Goal: Task Accomplishment & Management: Manage account settings

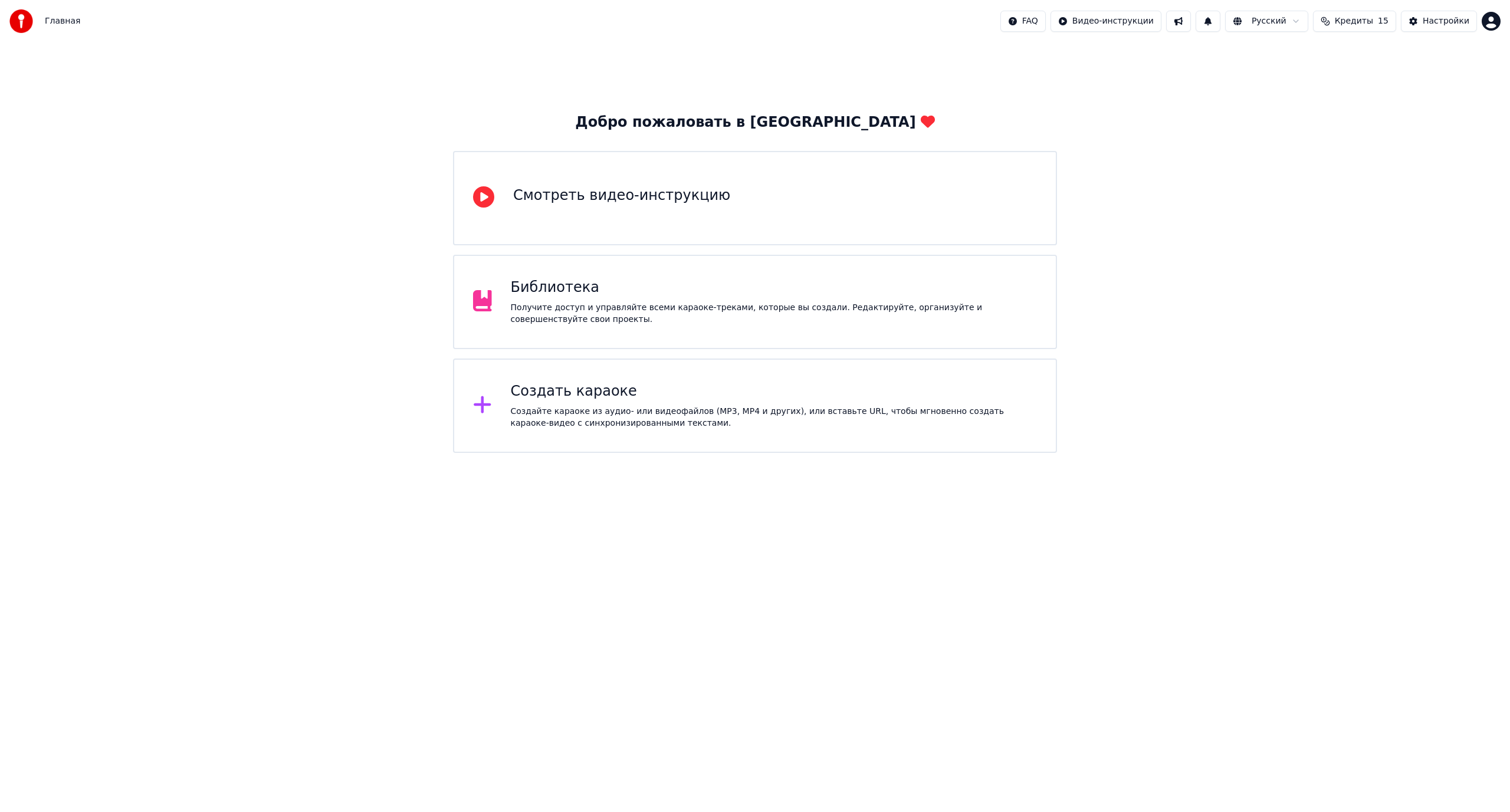
click at [662, 339] on div "Библиотека Получите доступ и управляйте всеми караоке-треками, которые вы созда…" at bounding box center [755, 302] width 604 height 94
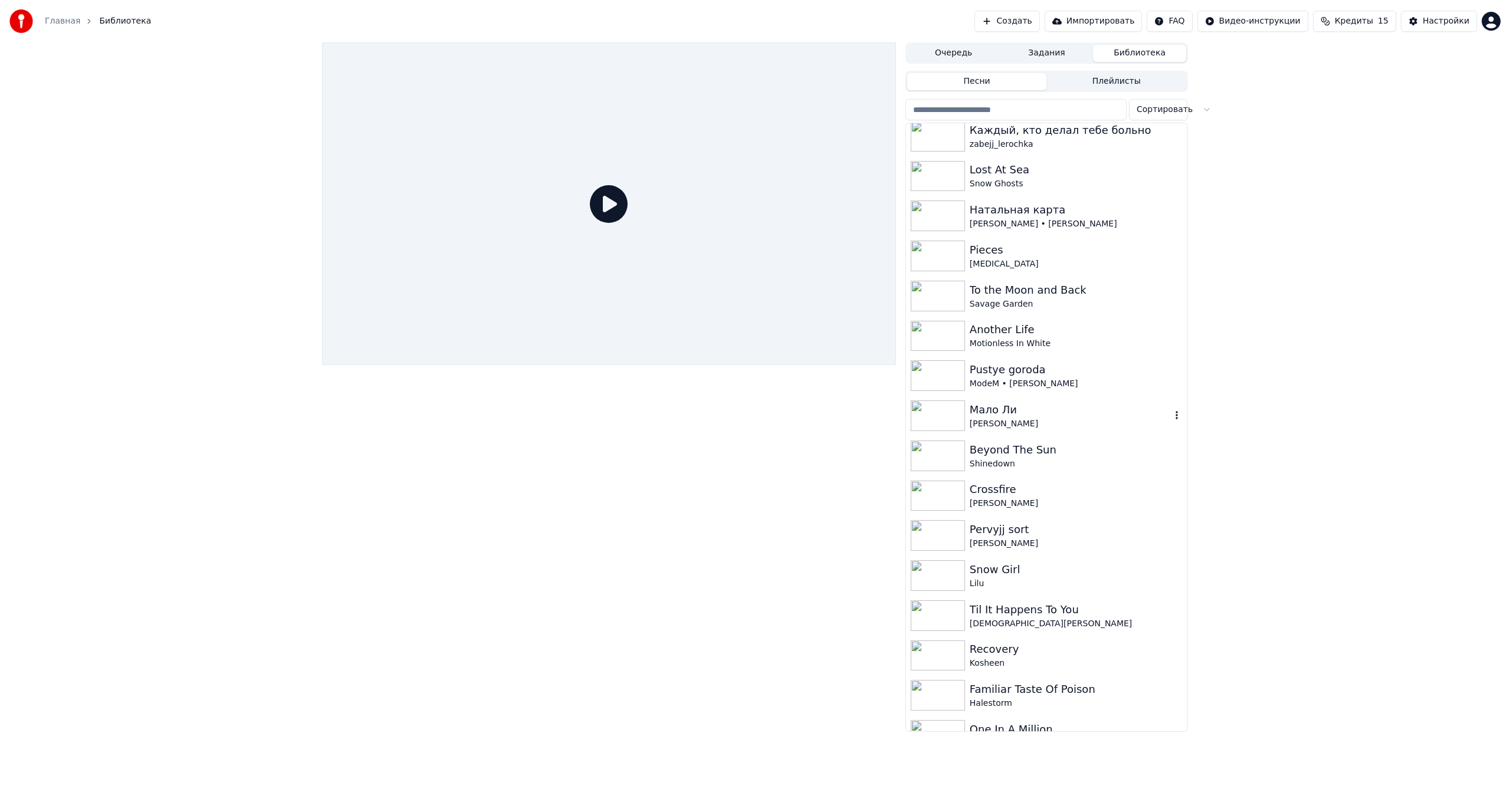
scroll to position [295, 0]
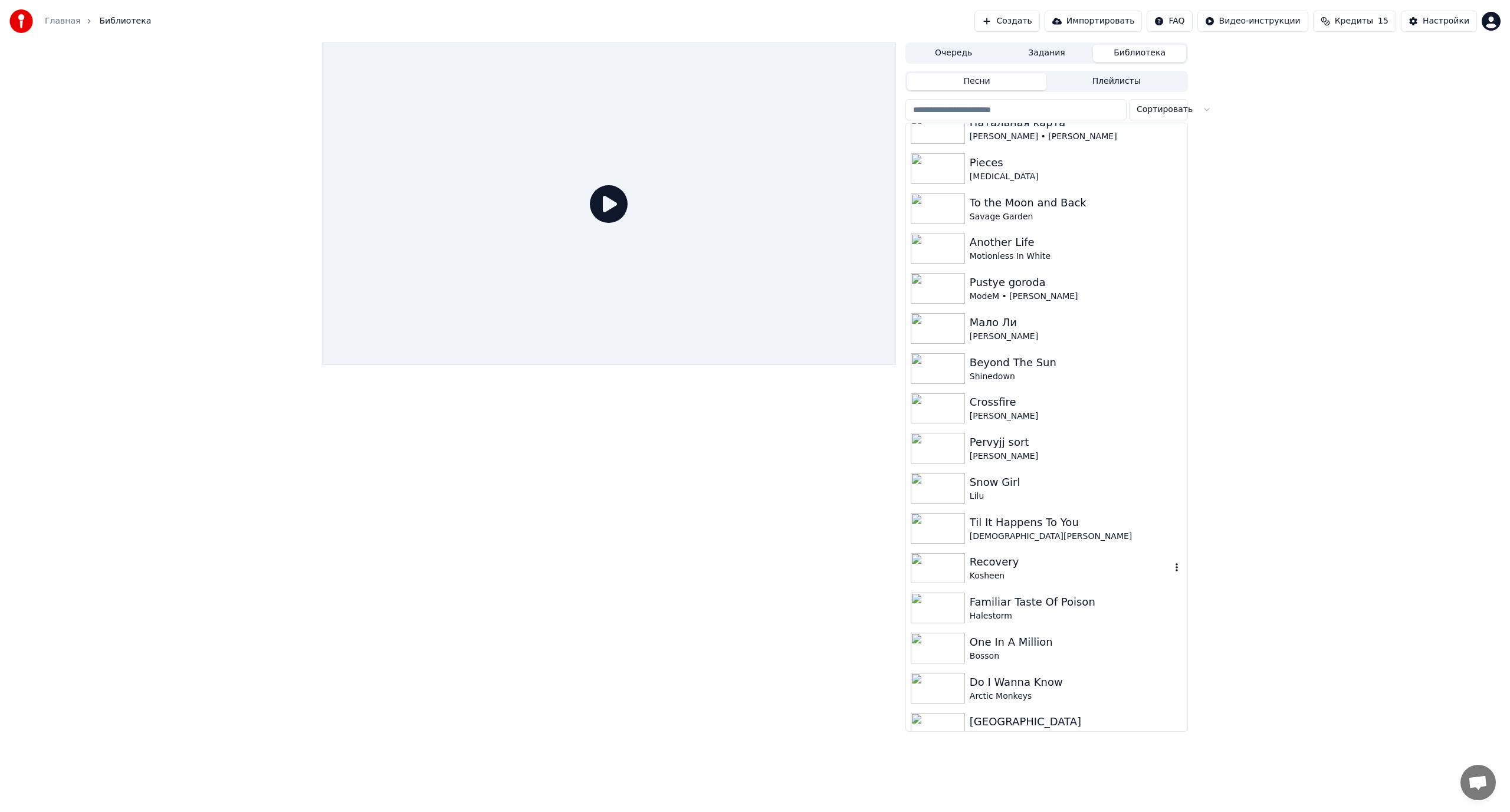
click at [998, 567] on div "Recovery" at bounding box center [1070, 562] width 201 height 17
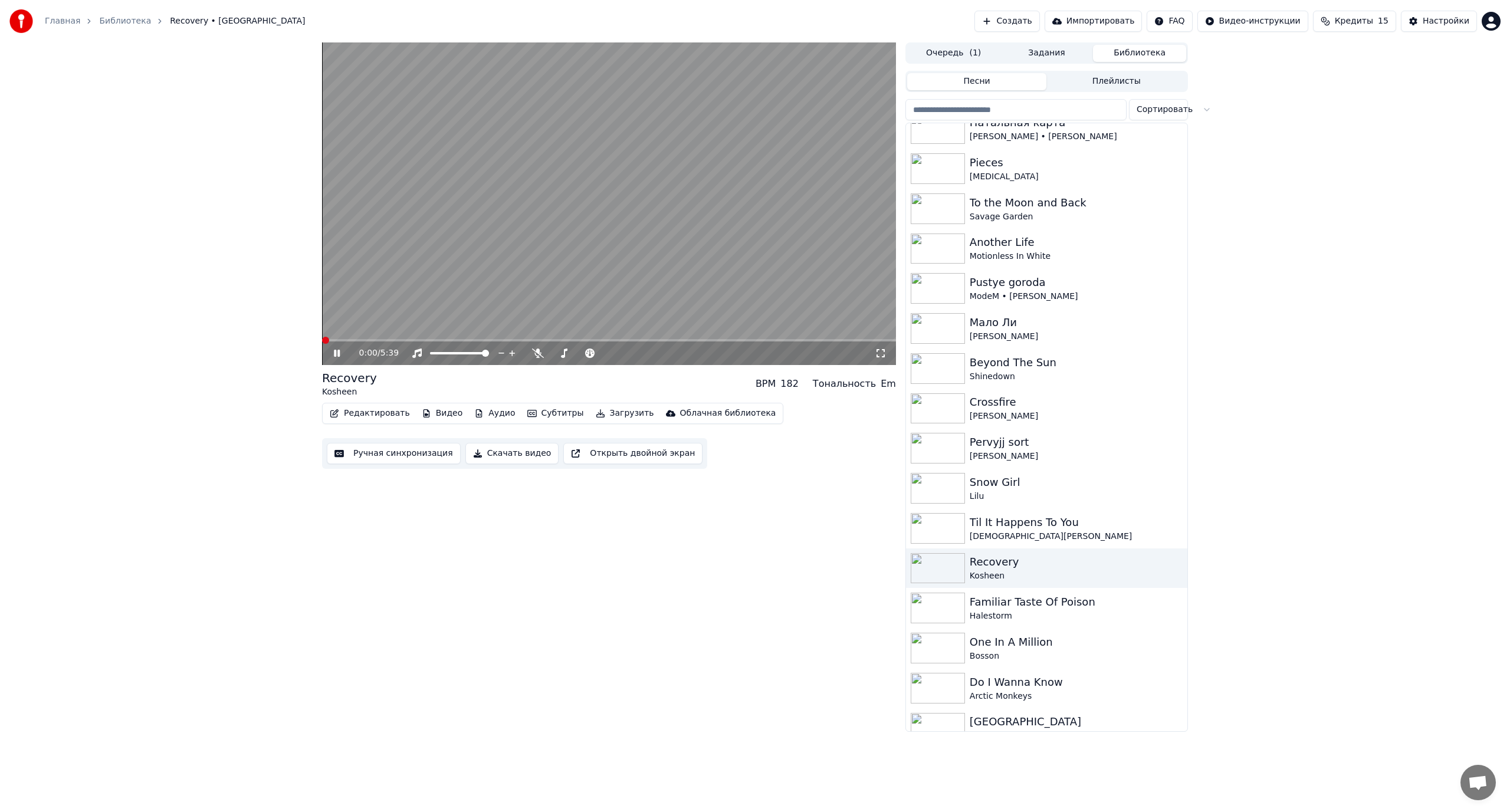
click at [423, 234] on video at bounding box center [609, 203] width 574 height 323
click at [368, 415] on button "Редактировать" at bounding box center [370, 413] width 89 height 17
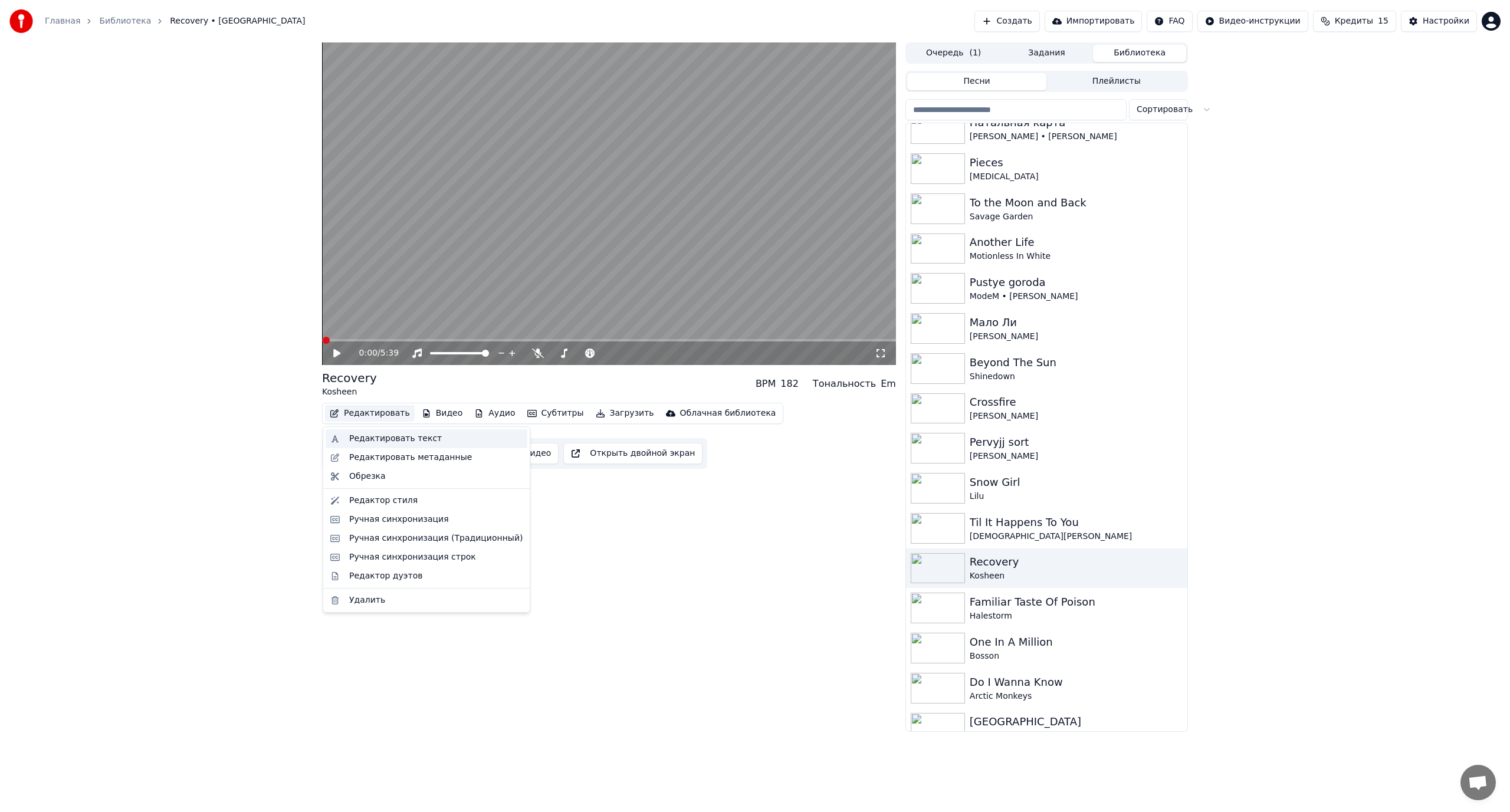
click at [384, 435] on div "Редактировать текст" at bounding box center [395, 439] width 92 height 12
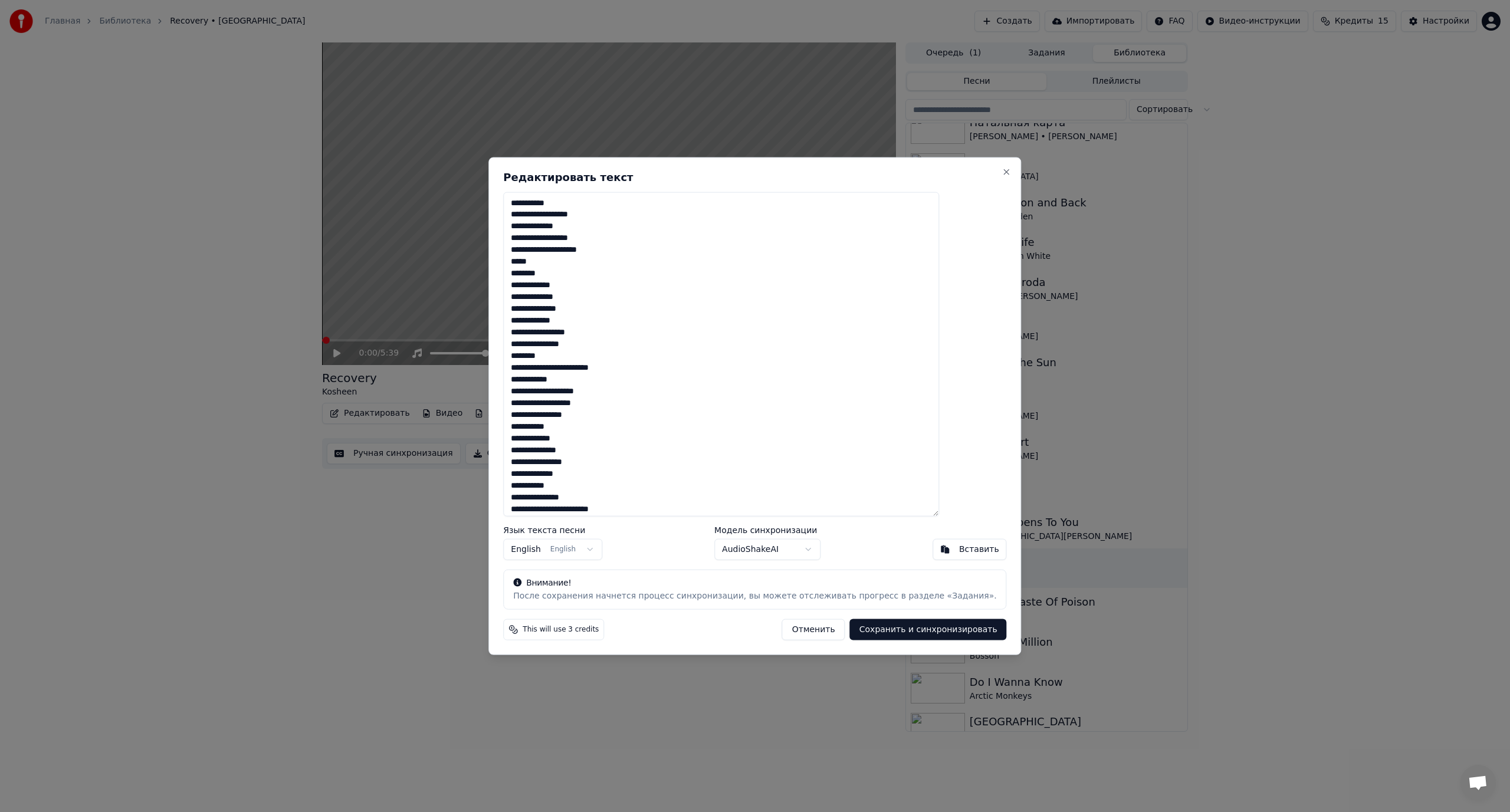
click at [665, 313] on textarea "**********" at bounding box center [721, 354] width 436 height 325
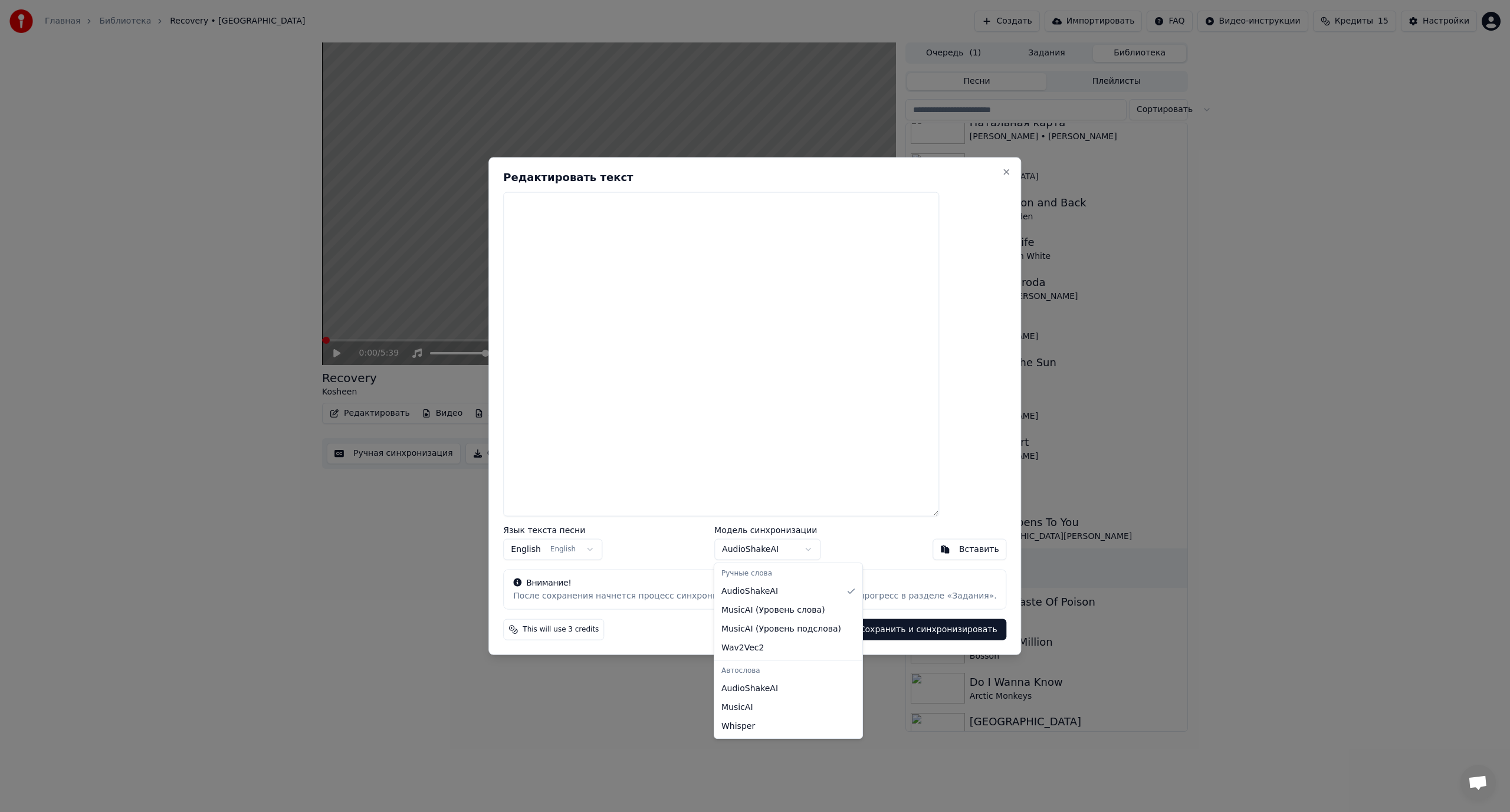
click at [746, 552] on body "Главная Библиотека Recovery • Kosheen Создать Импортировать FAQ Видео-инструкци…" at bounding box center [755, 406] width 1510 height 812
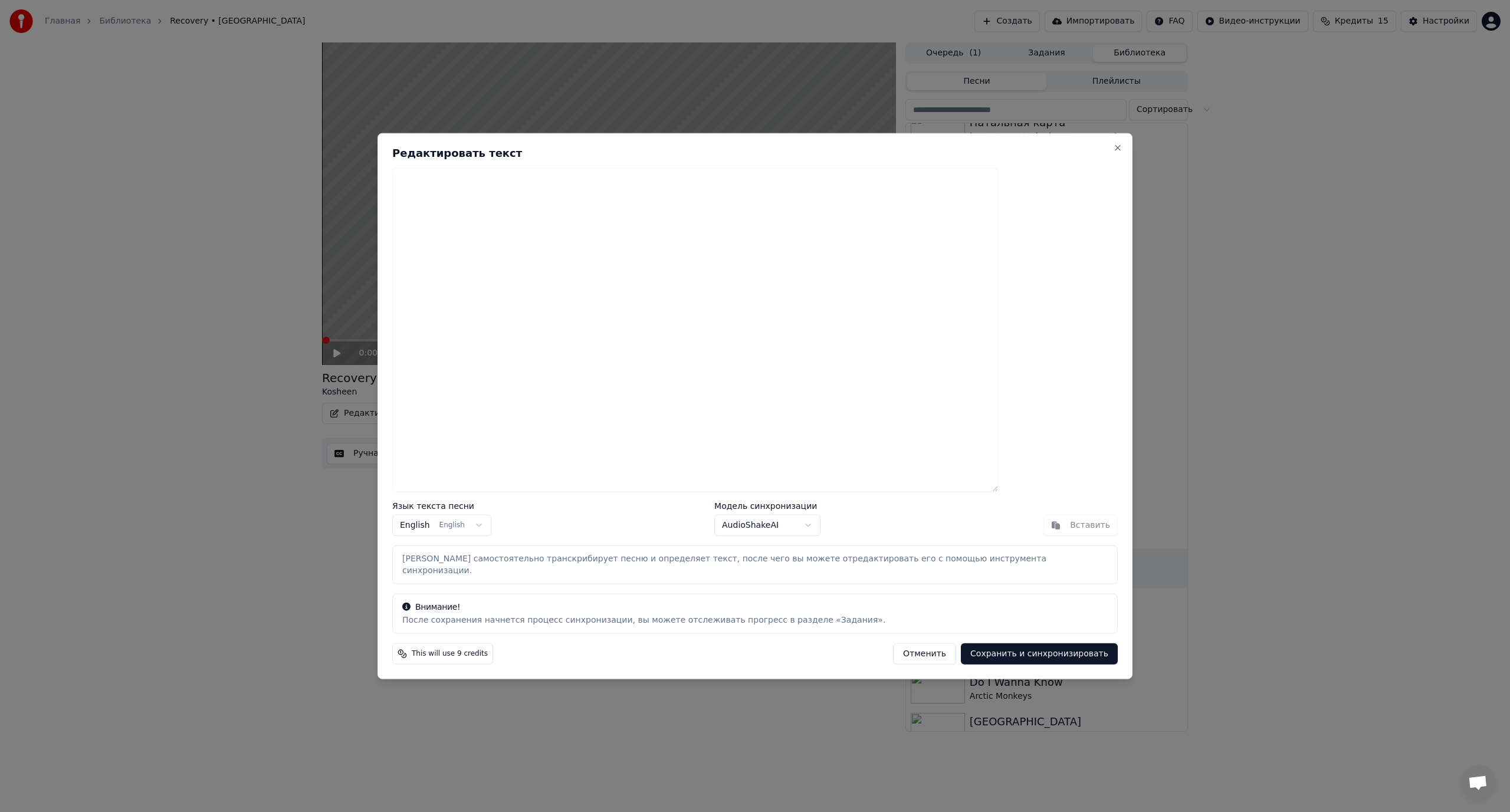
click at [984, 652] on button "Сохранить и синхронизировать" at bounding box center [1039, 654] width 157 height 21
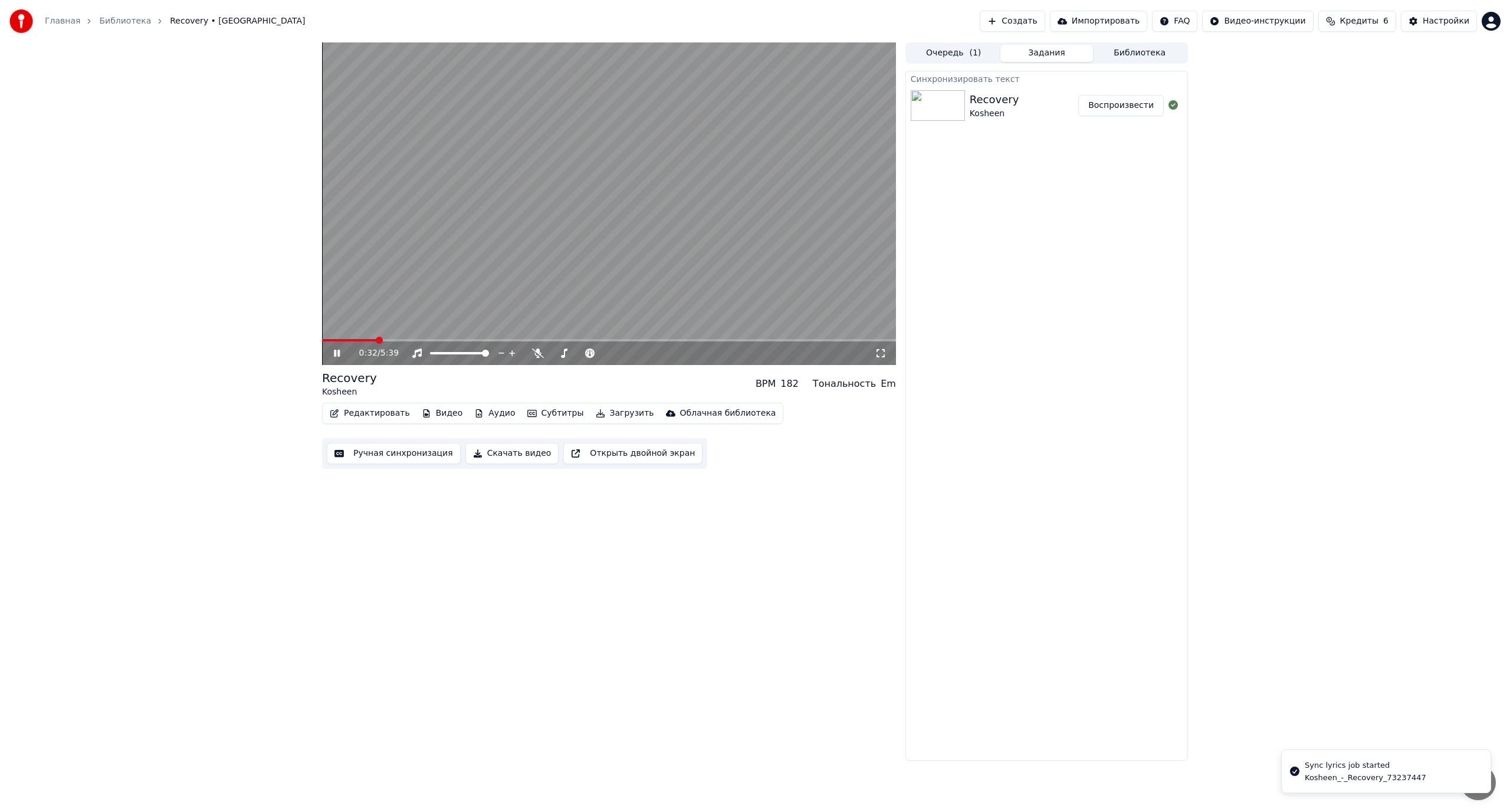
click at [376, 341] on span at bounding box center [609, 340] width 574 height 2
click at [411, 340] on span at bounding box center [609, 340] width 574 height 2
click at [449, 340] on span at bounding box center [609, 340] width 574 height 2
click at [461, 263] on video at bounding box center [609, 203] width 574 height 323
click at [332, 344] on span at bounding box center [336, 340] width 7 height 7
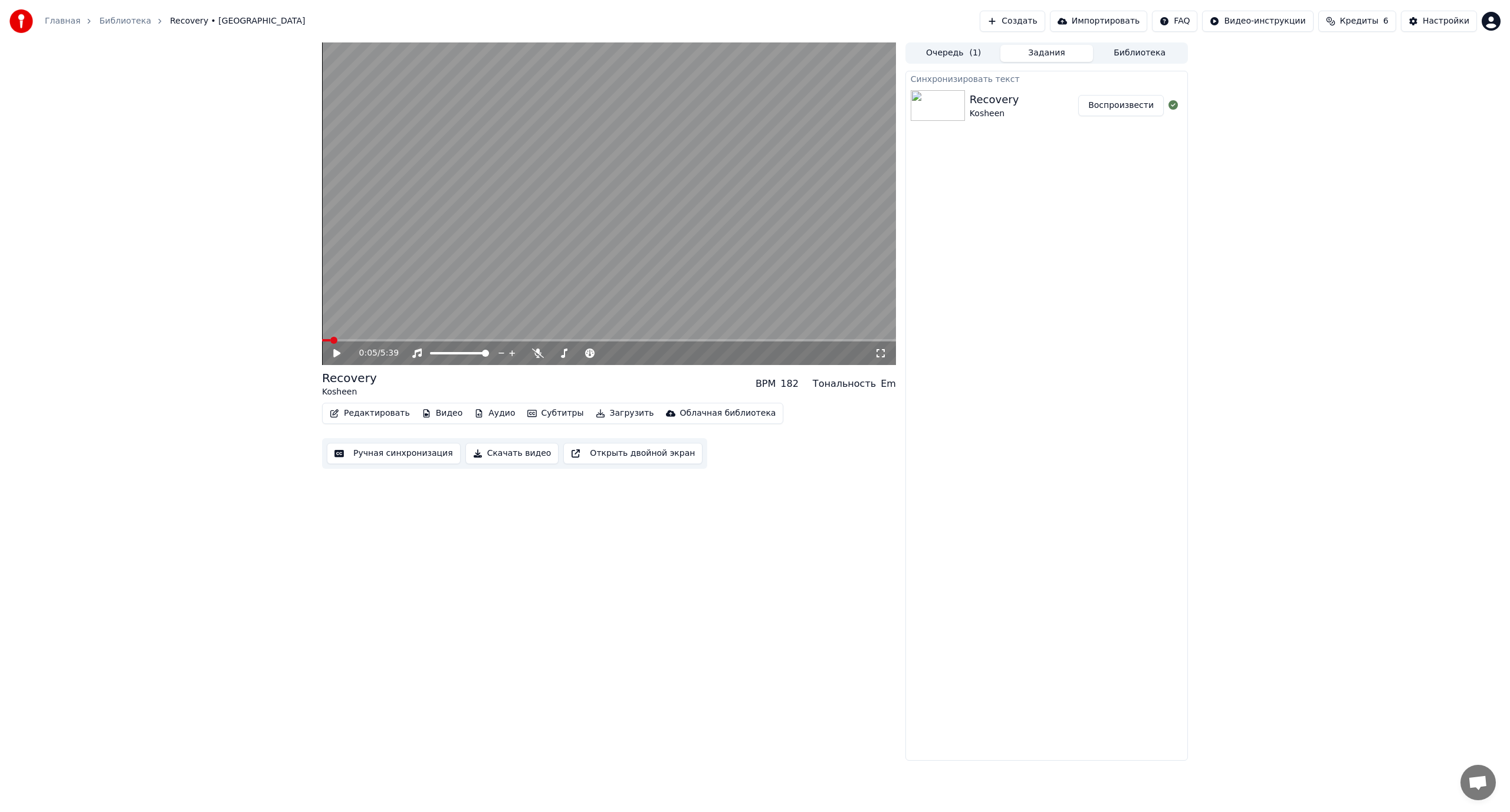
click at [382, 298] on video at bounding box center [609, 203] width 574 height 323
click at [435, 274] on video at bounding box center [609, 203] width 574 height 323
click at [447, 357] on span at bounding box center [451, 353] width 7 height 7
click at [447, 354] on span at bounding box center [449, 353] width 7 height 7
click at [537, 351] on icon at bounding box center [538, 353] width 12 height 10
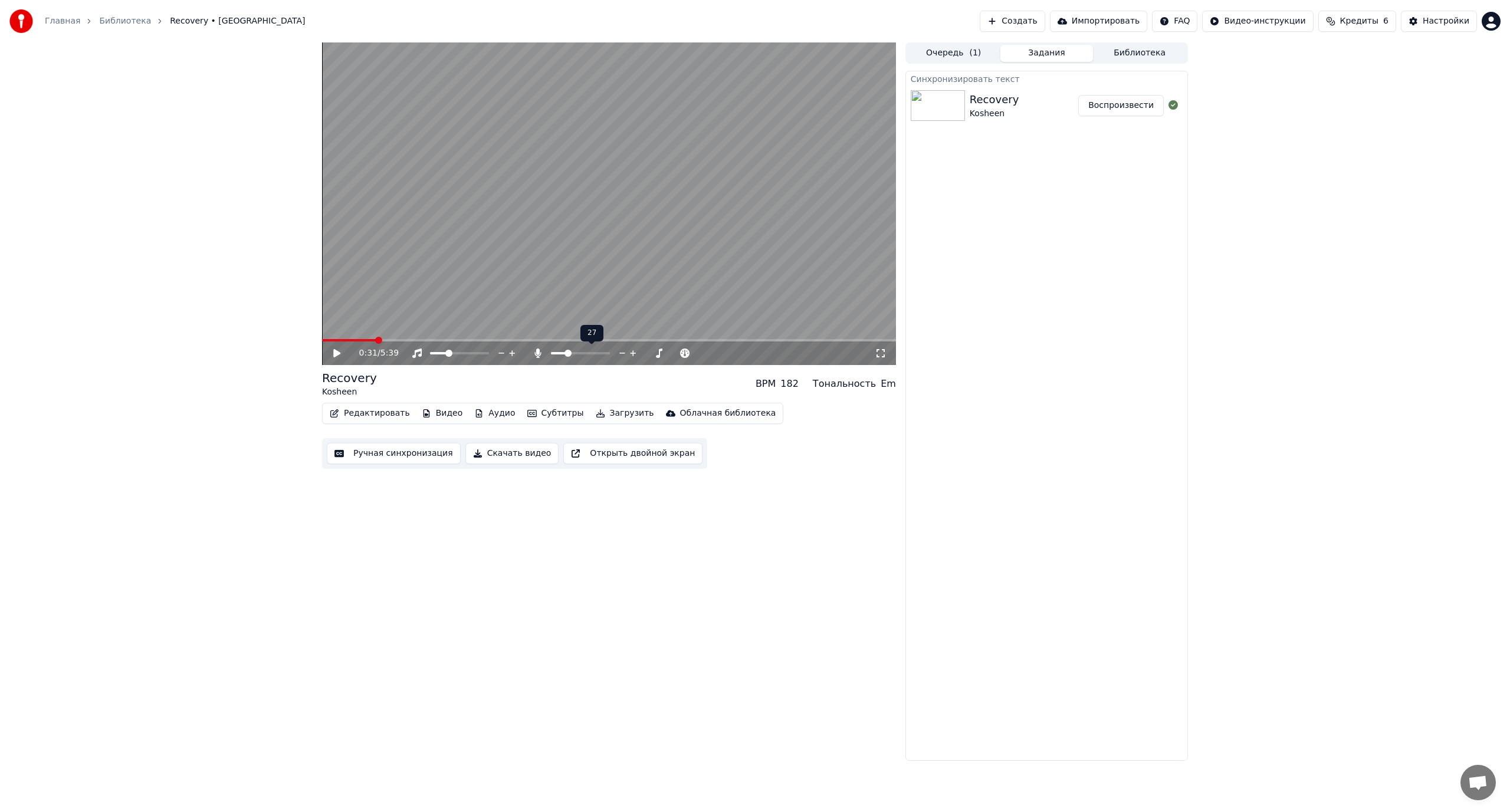
click at [567, 357] on span at bounding box center [568, 353] width 7 height 7
click at [519, 257] on video at bounding box center [609, 203] width 574 height 323
click at [674, 229] on video at bounding box center [609, 203] width 574 height 323
click at [362, 426] on div "Редактировать Видео Аудио Субтитры Загрузить Облачная библиотека Ручная синхрон…" at bounding box center [609, 436] width 574 height 66
click at [372, 416] on button "Редактировать" at bounding box center [370, 413] width 89 height 17
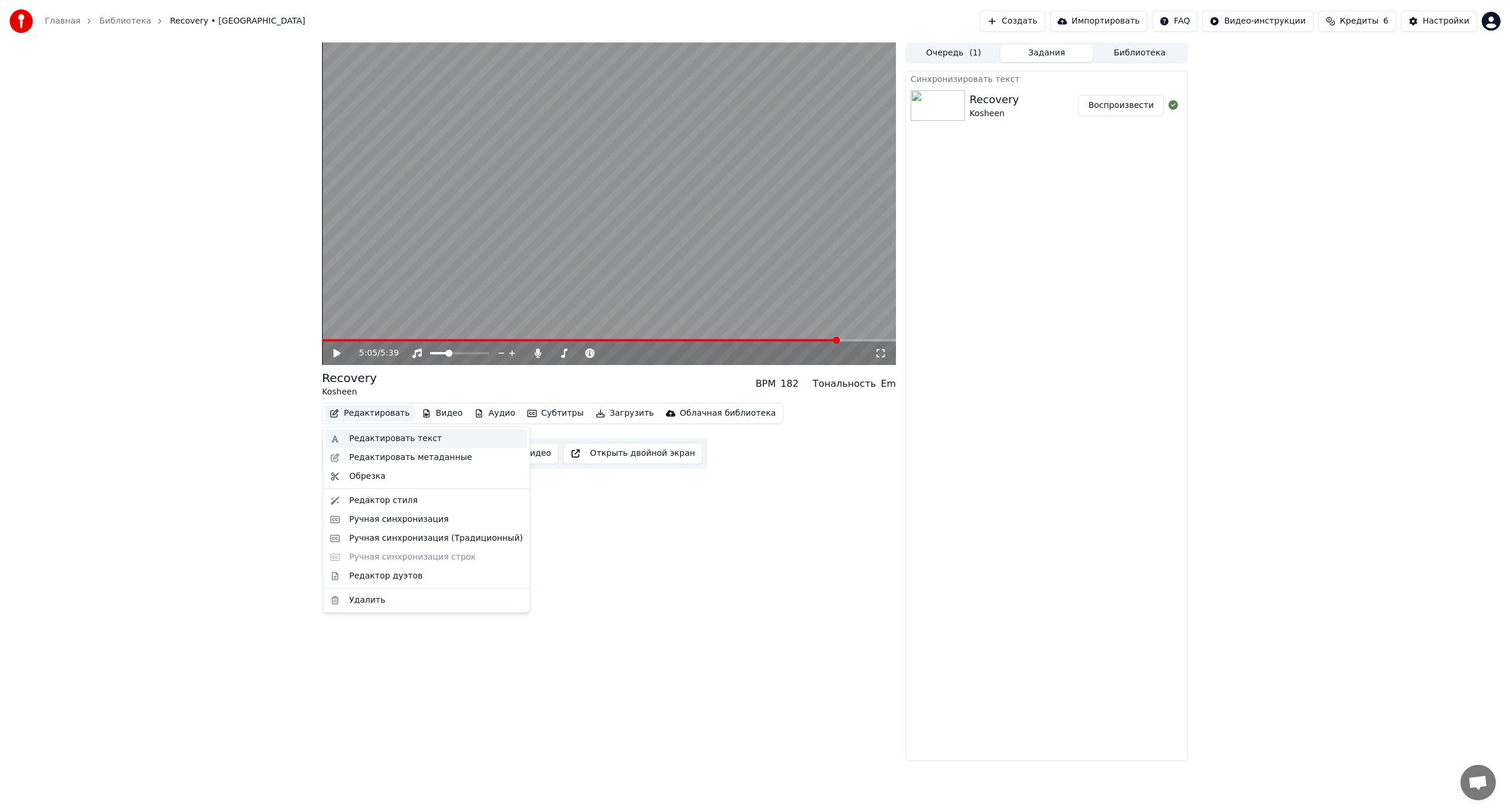
click at [398, 441] on div "Редактировать текст" at bounding box center [395, 439] width 92 height 12
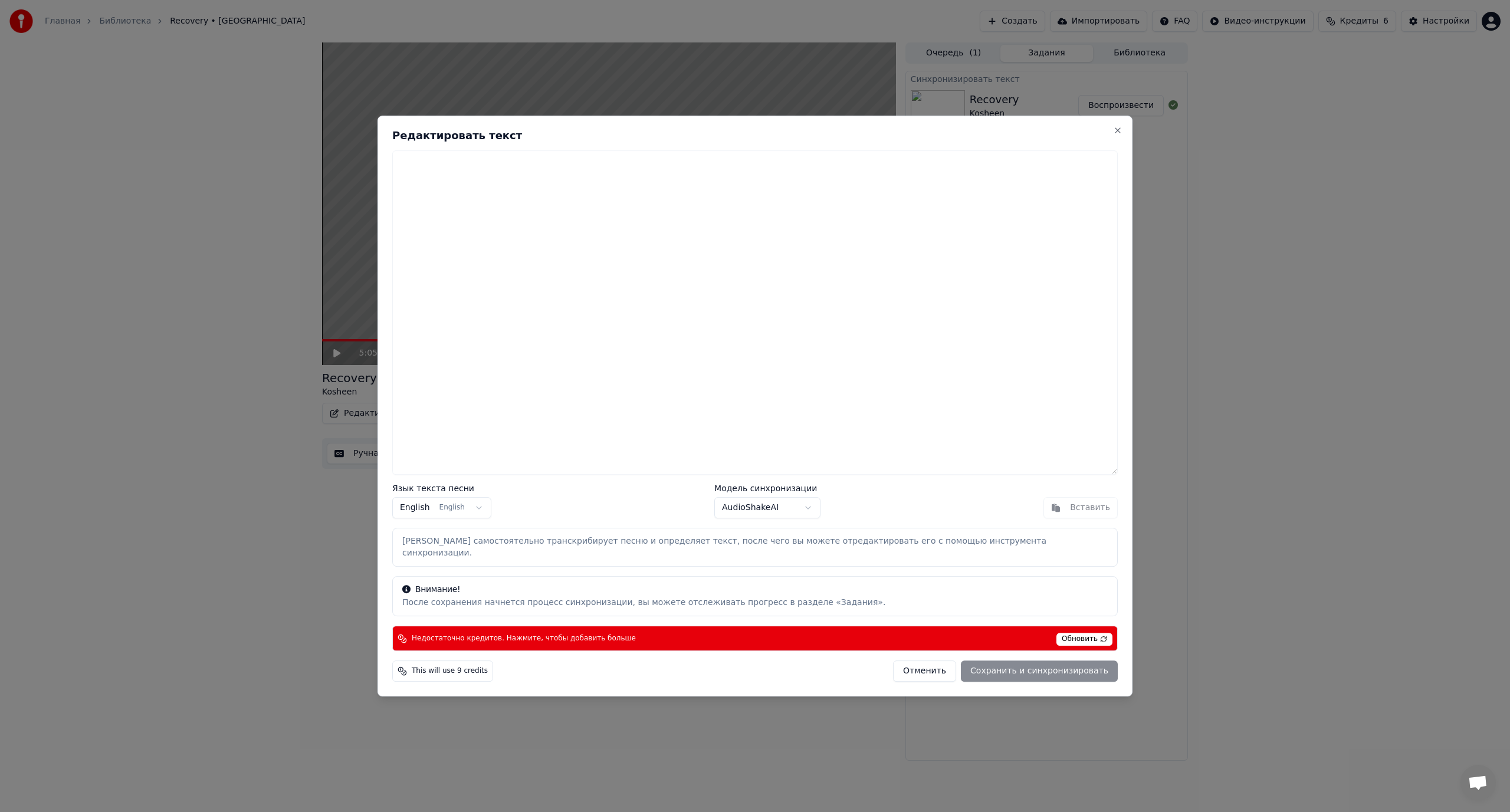
click at [771, 510] on body "Главная Библиотека Recovery • Kosheen Создать Импортировать FAQ Видео-инструкци…" at bounding box center [755, 406] width 1510 height 812
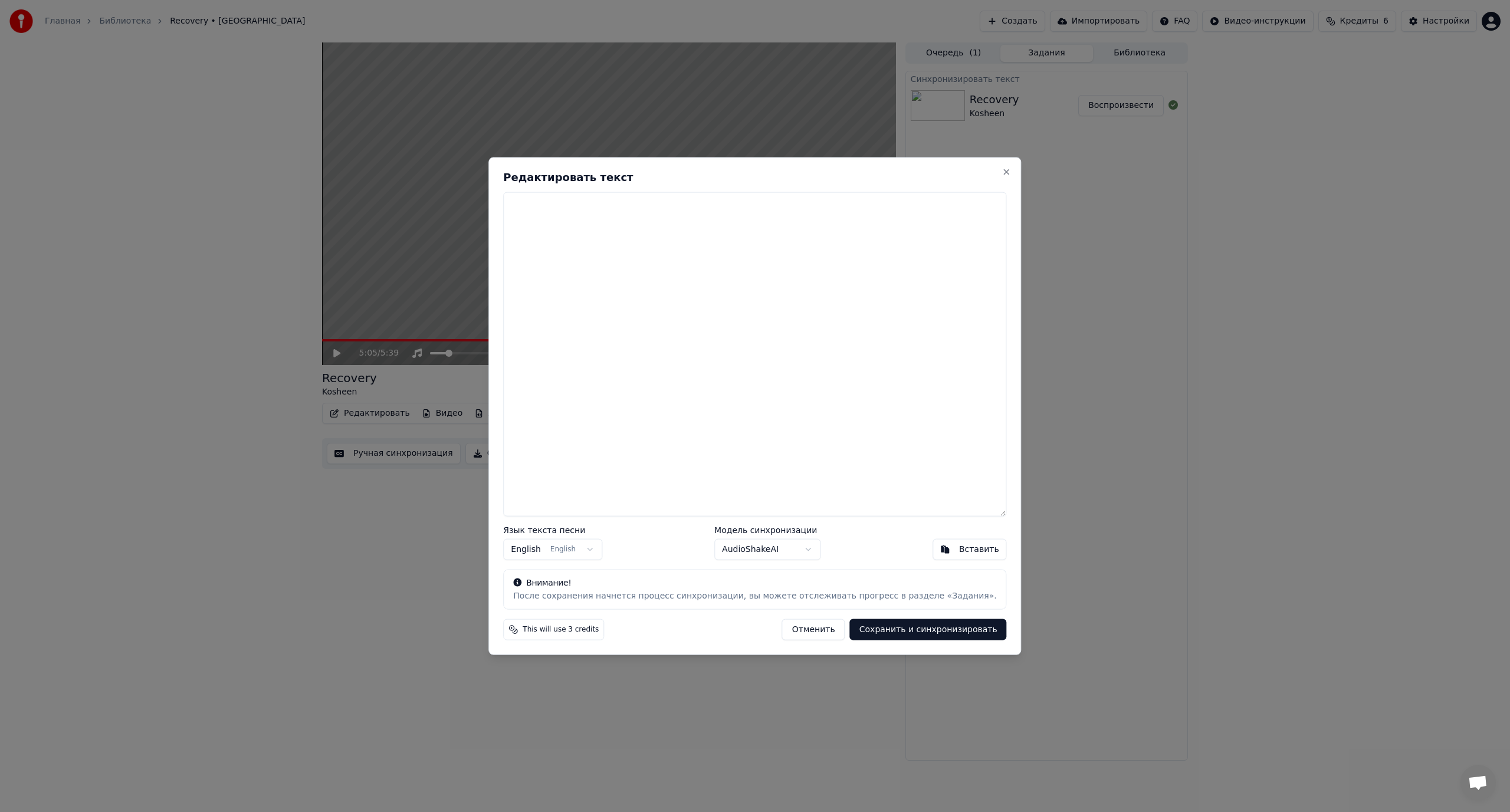
click at [751, 278] on textarea at bounding box center [754, 354] width 503 height 325
click at [1002, 172] on button "Close" at bounding box center [1007, 172] width 10 height 10
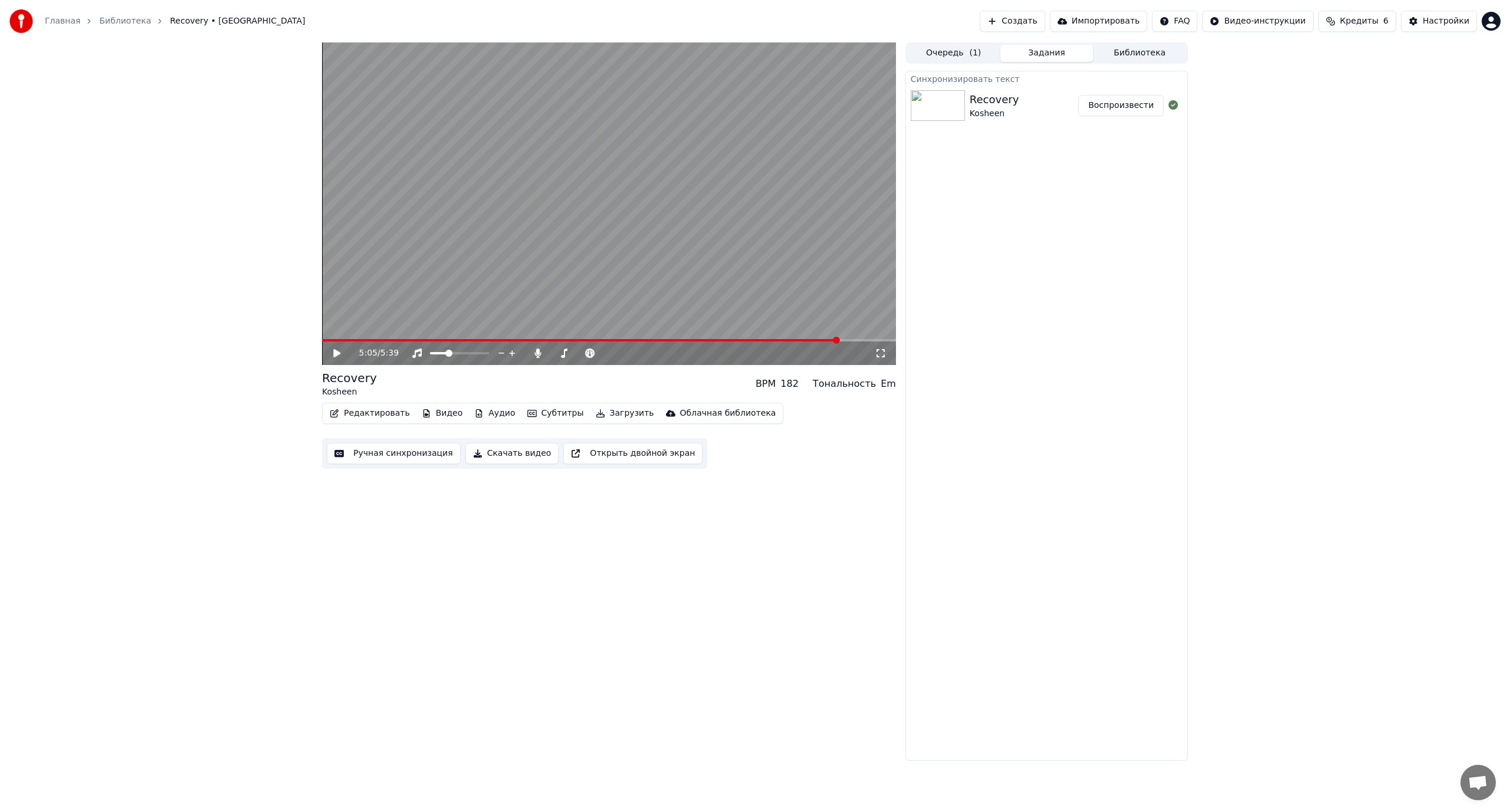
click at [377, 453] on button "Ручная синхронизация" at bounding box center [394, 453] width 134 height 21
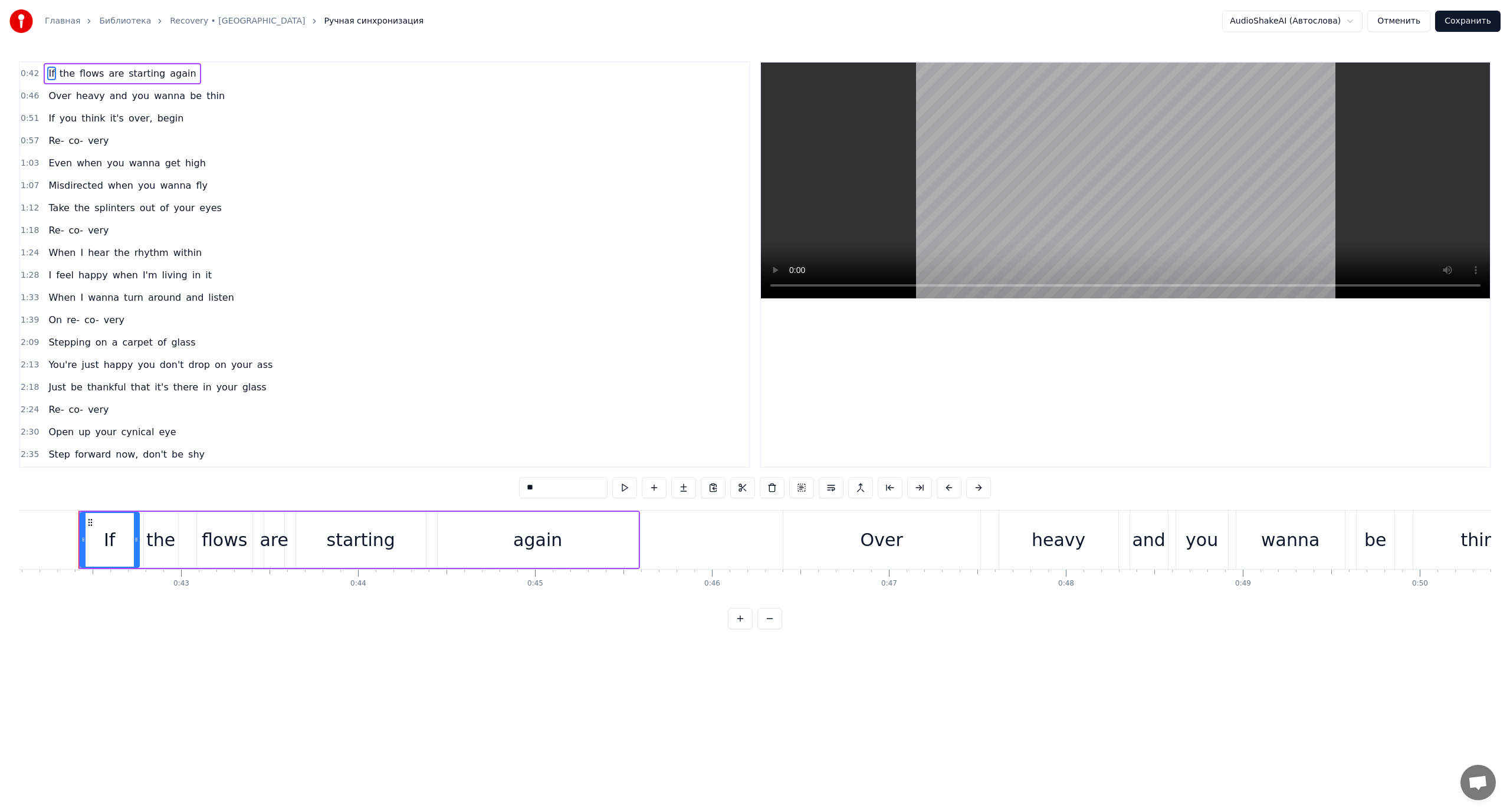
click at [1329, 23] on html "Главная Библиотека Recovery • Kosheen Ручная синхронизация AudioShakeAI (Автосл…" at bounding box center [755, 324] width 1510 height 648
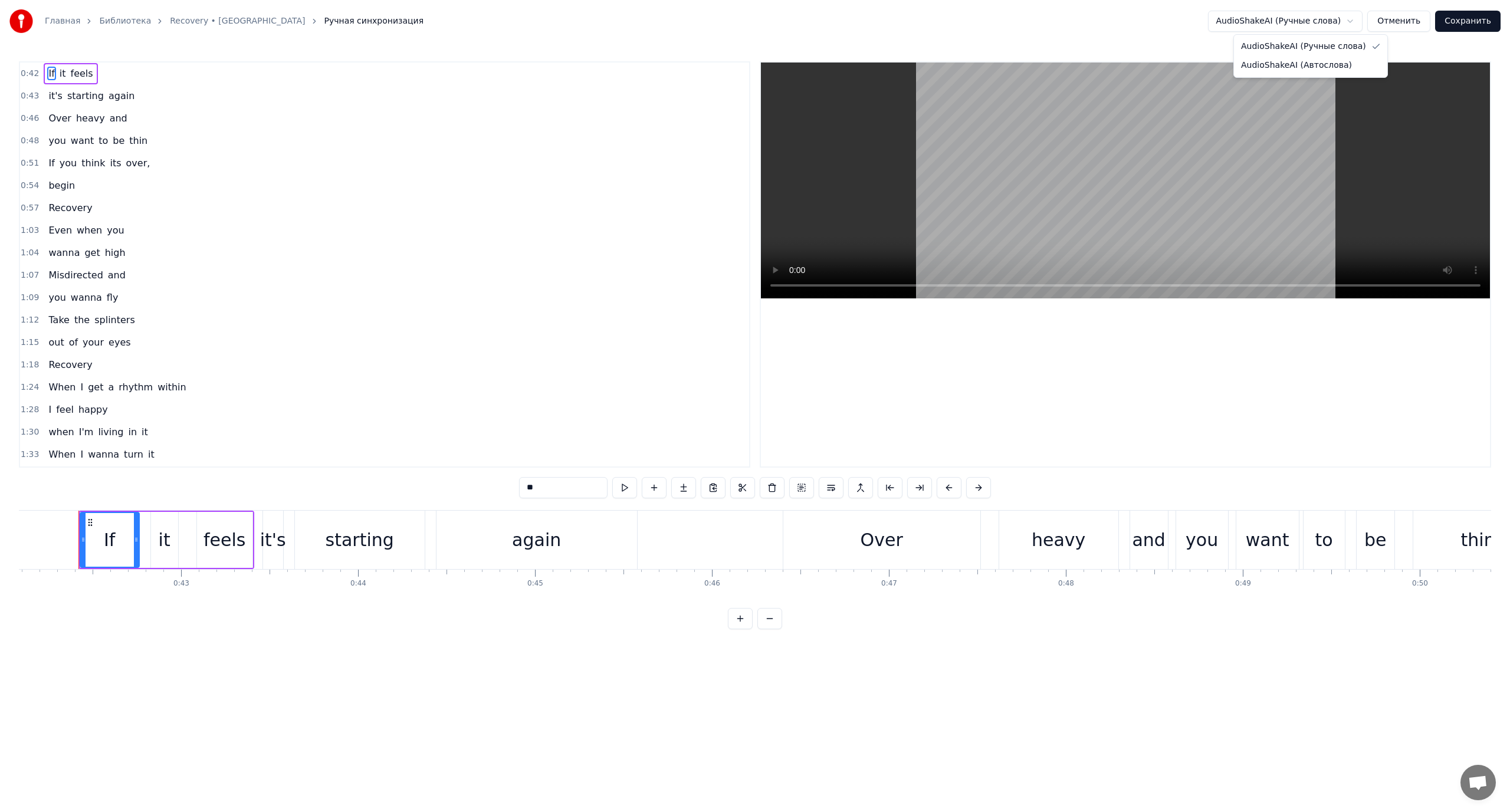
click at [1308, 17] on html "Главная Библиотека Recovery • Kosheen Ручная синхронизация AudioShakeAI (Ручные…" at bounding box center [755, 324] width 1510 height 648
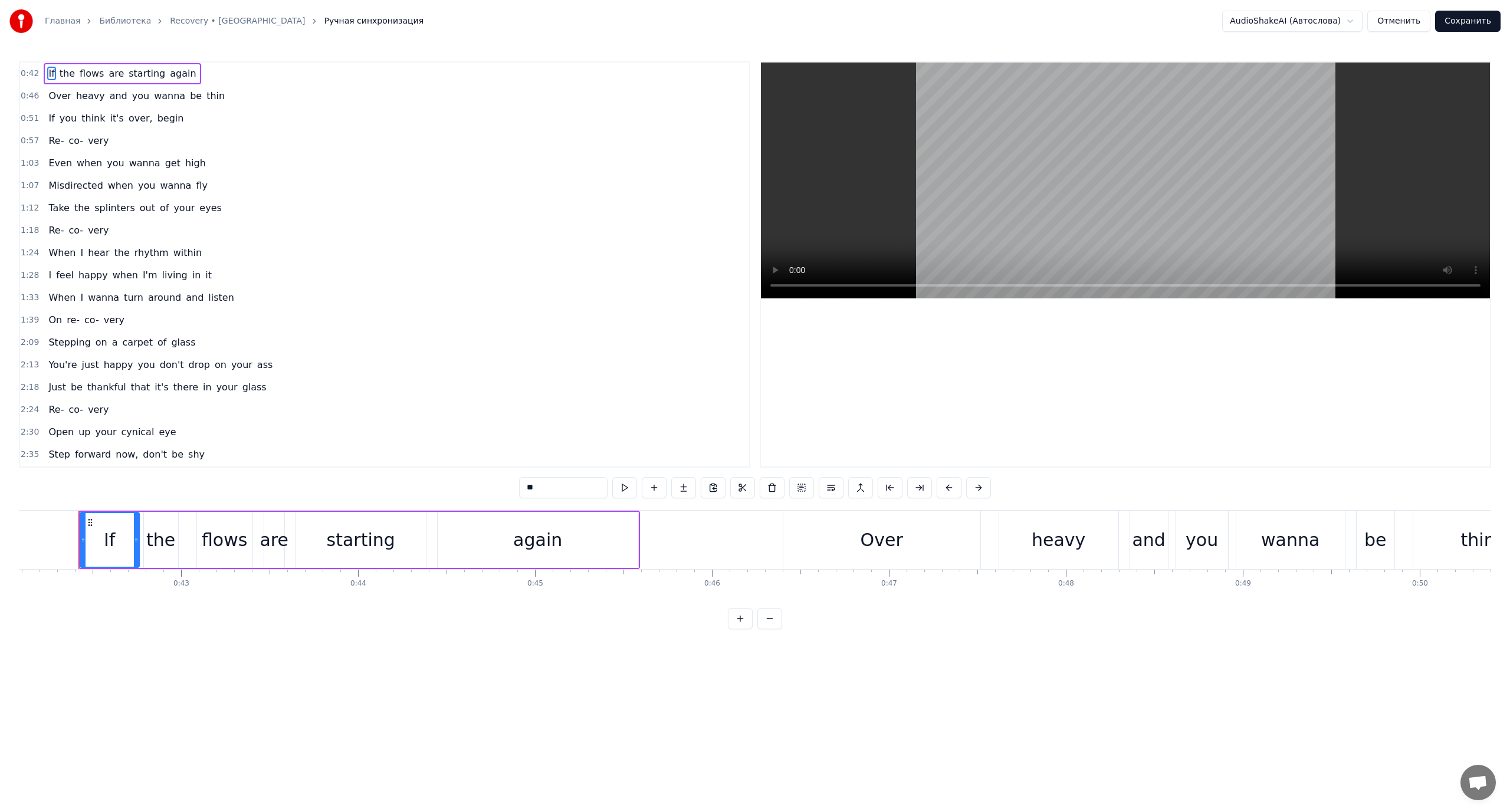
click at [1400, 19] on button "Отменить" at bounding box center [1398, 21] width 63 height 21
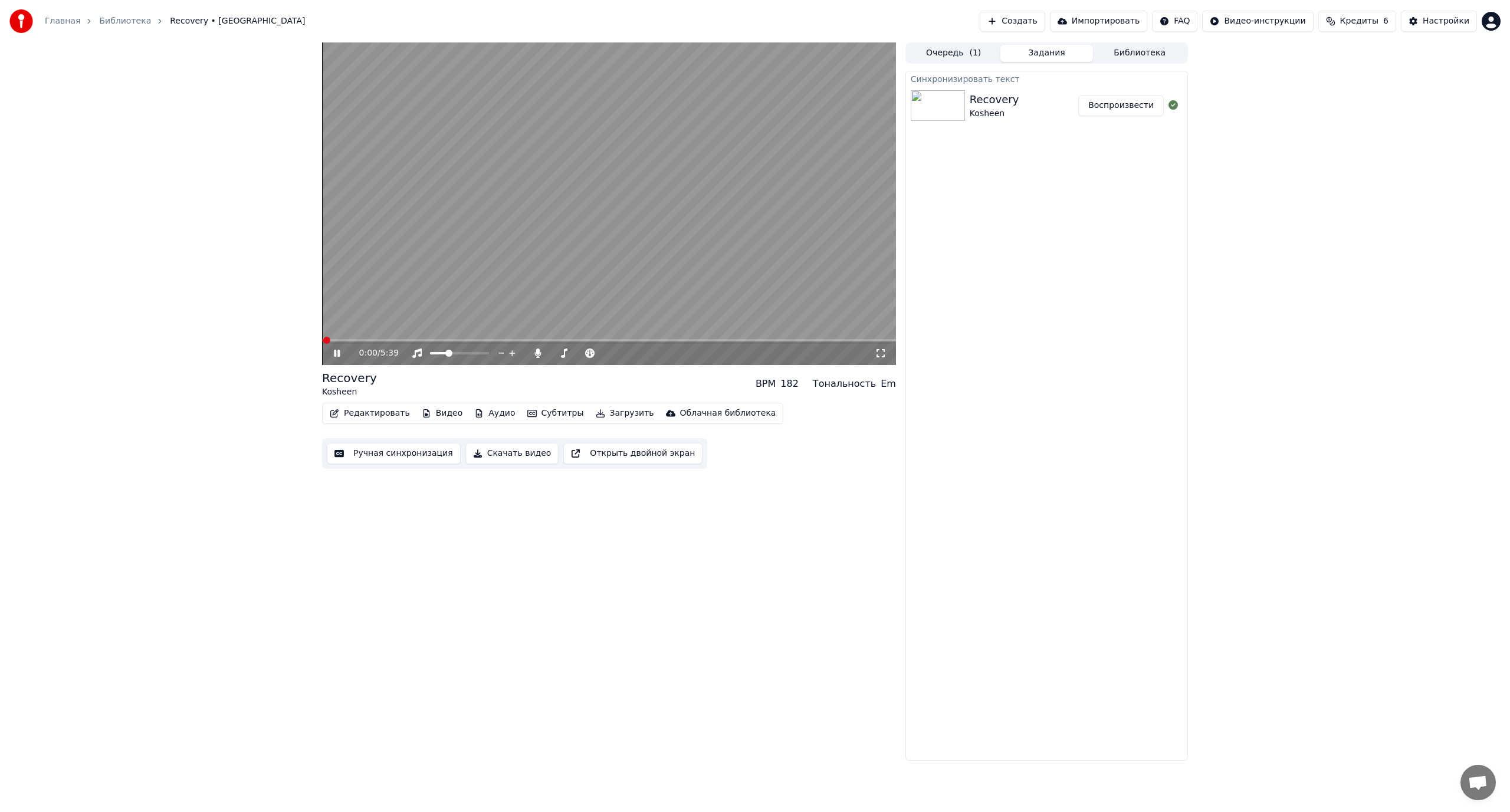
click at [507, 252] on video at bounding box center [609, 203] width 574 height 323
click at [351, 410] on button "Редактировать" at bounding box center [370, 413] width 89 height 17
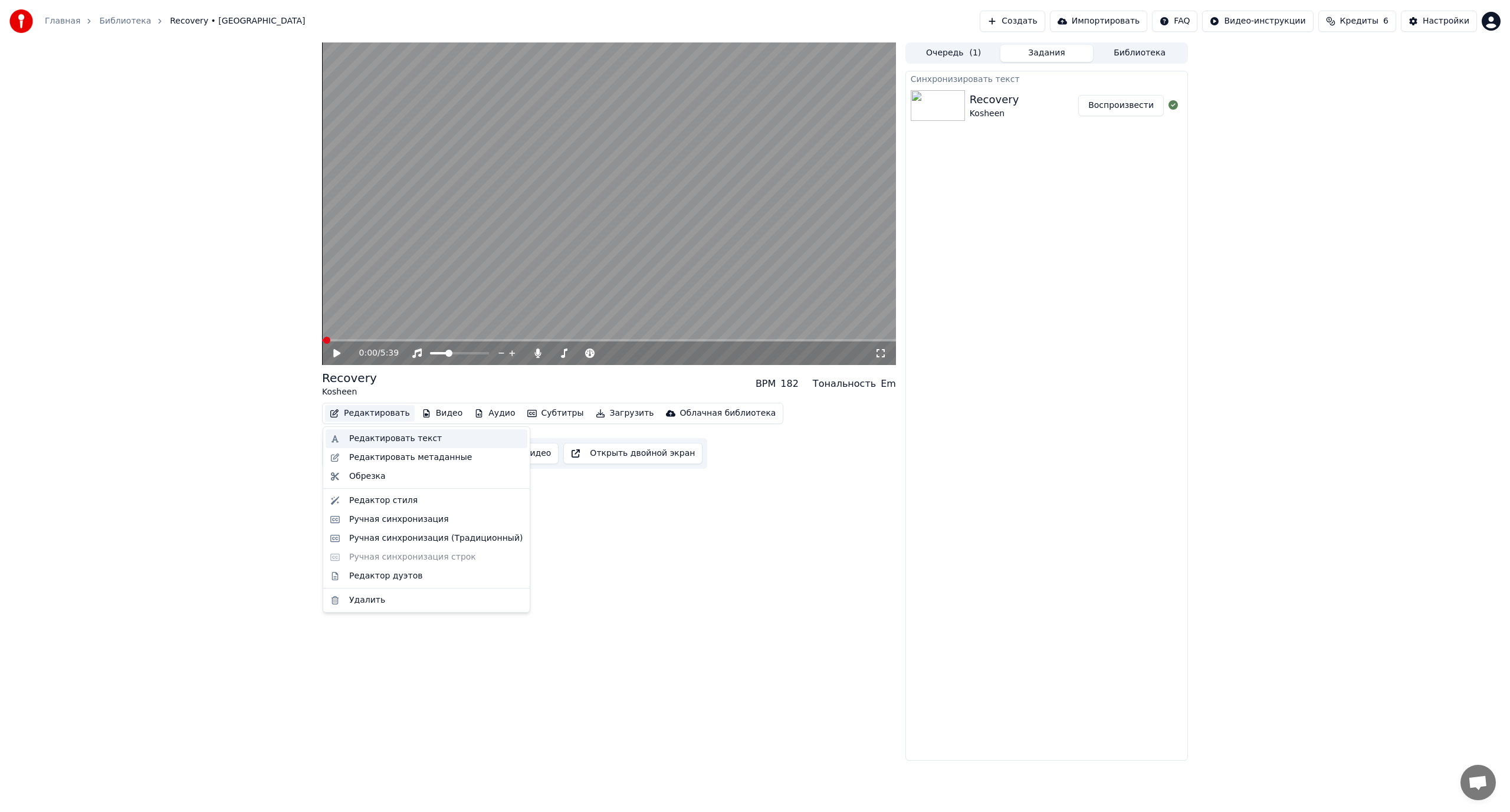
click at [363, 436] on div "Редактировать текст" at bounding box center [395, 439] width 92 height 12
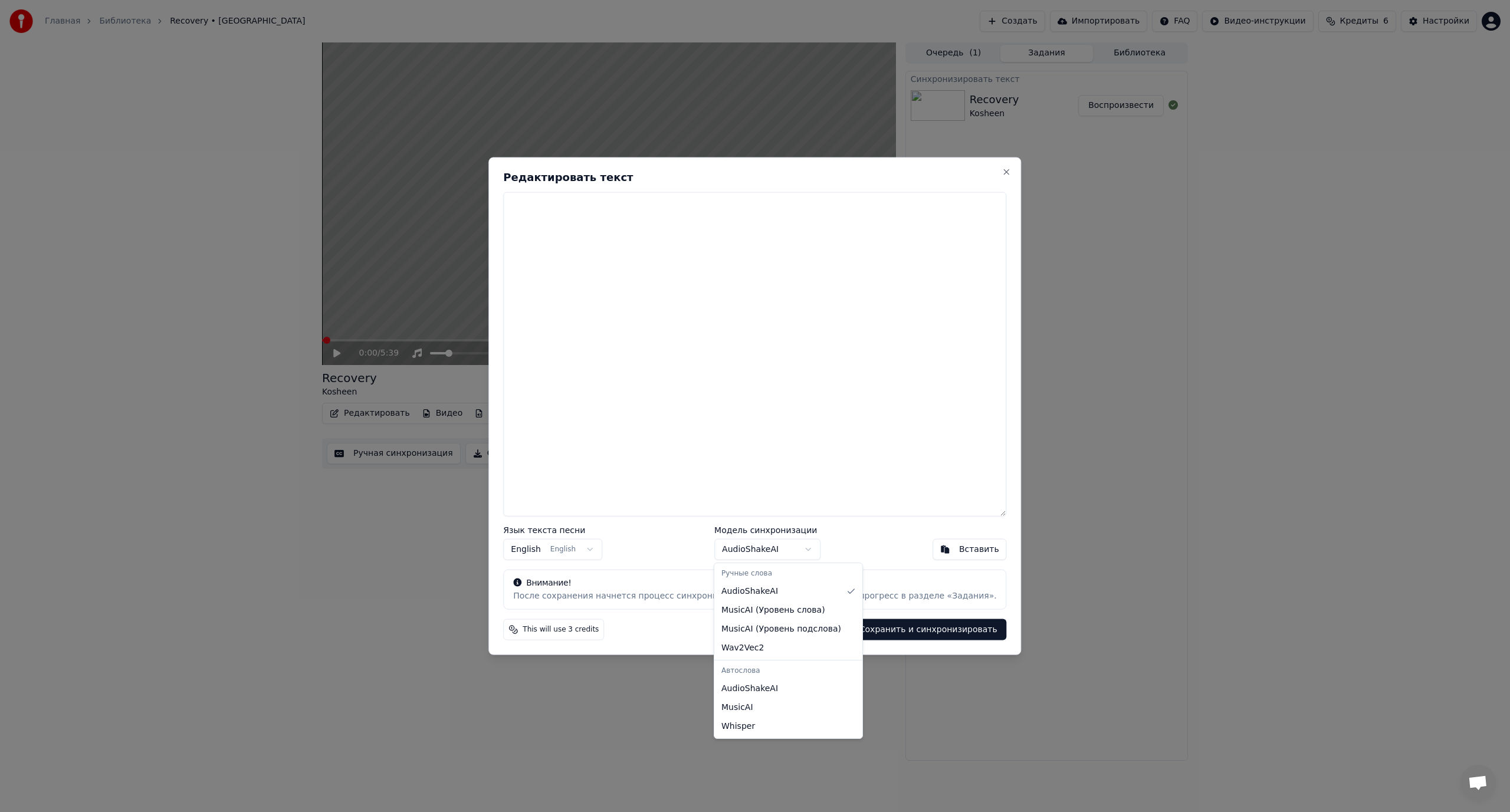
click at [774, 544] on body "Главная Библиотека Recovery • Kosheen Создать Импортировать FAQ Видео-инструкци…" at bounding box center [755, 406] width 1510 height 812
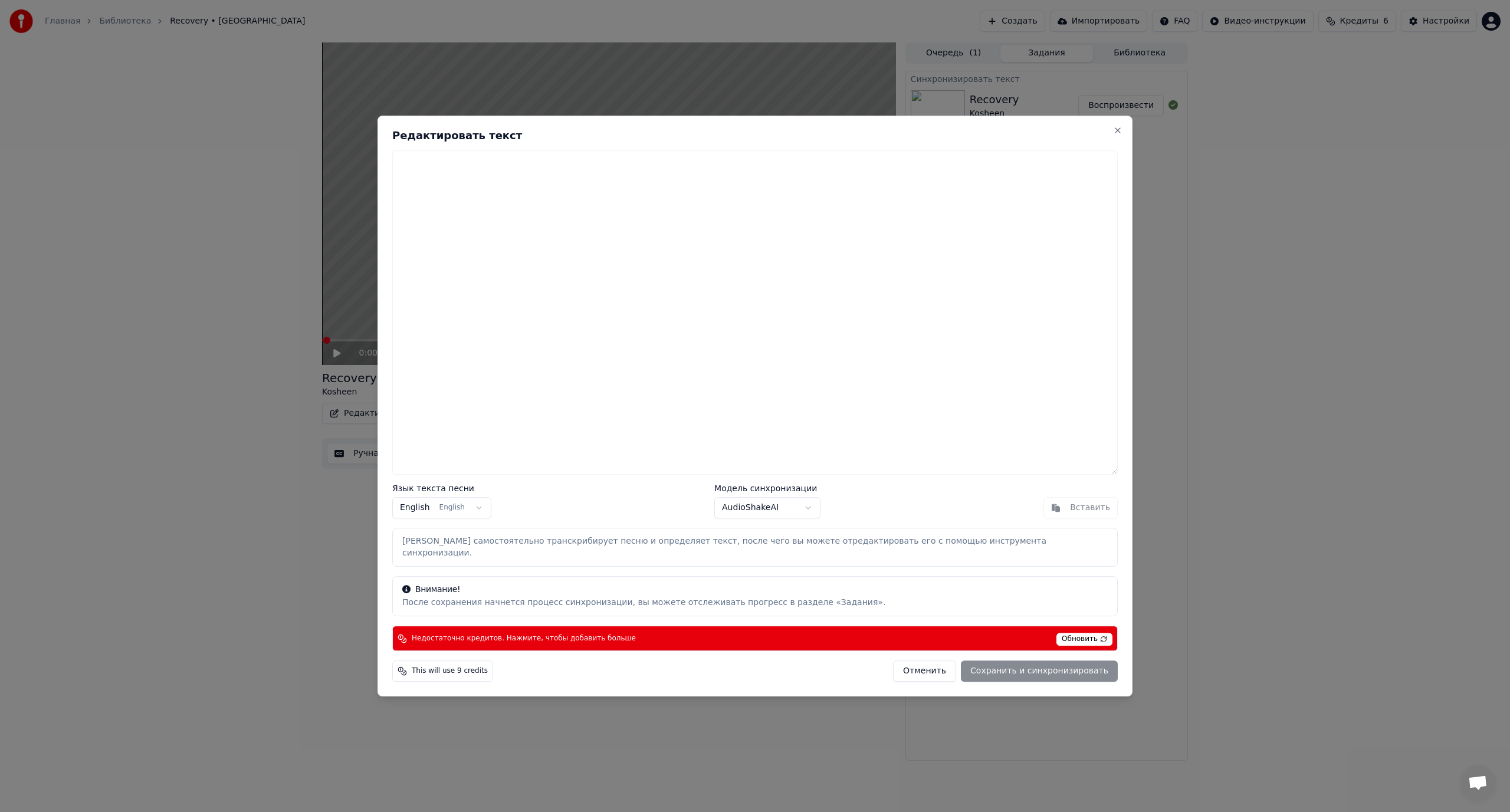
click at [748, 512] on body "Главная Библиотека Recovery • Kosheen Создать Импортировать FAQ Видео-инструкци…" at bounding box center [755, 406] width 1510 height 812
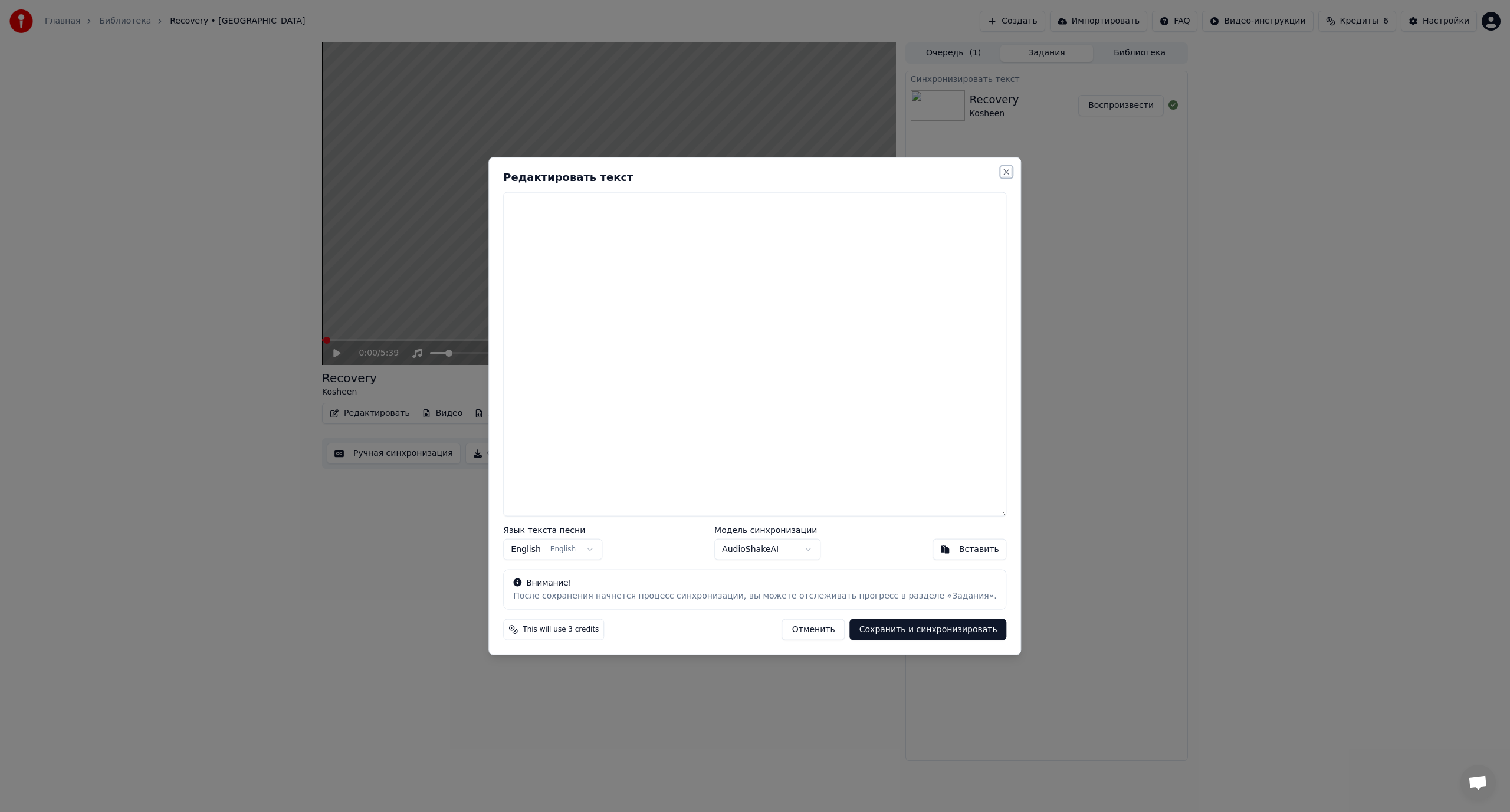
click at [1002, 171] on button "Close" at bounding box center [1007, 172] width 10 height 10
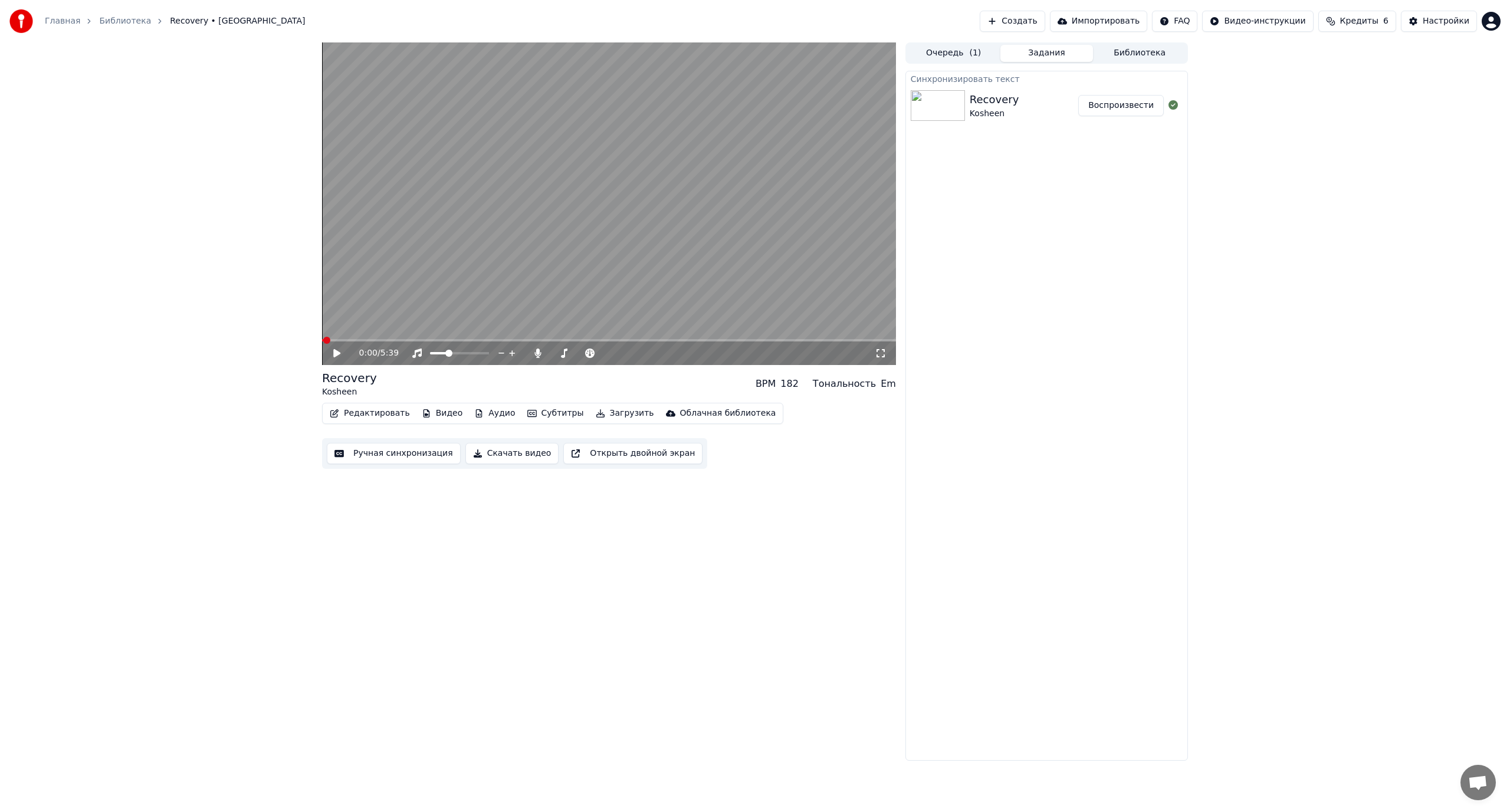
click at [1141, 50] on button "Библиотека" at bounding box center [1140, 53] width 93 height 17
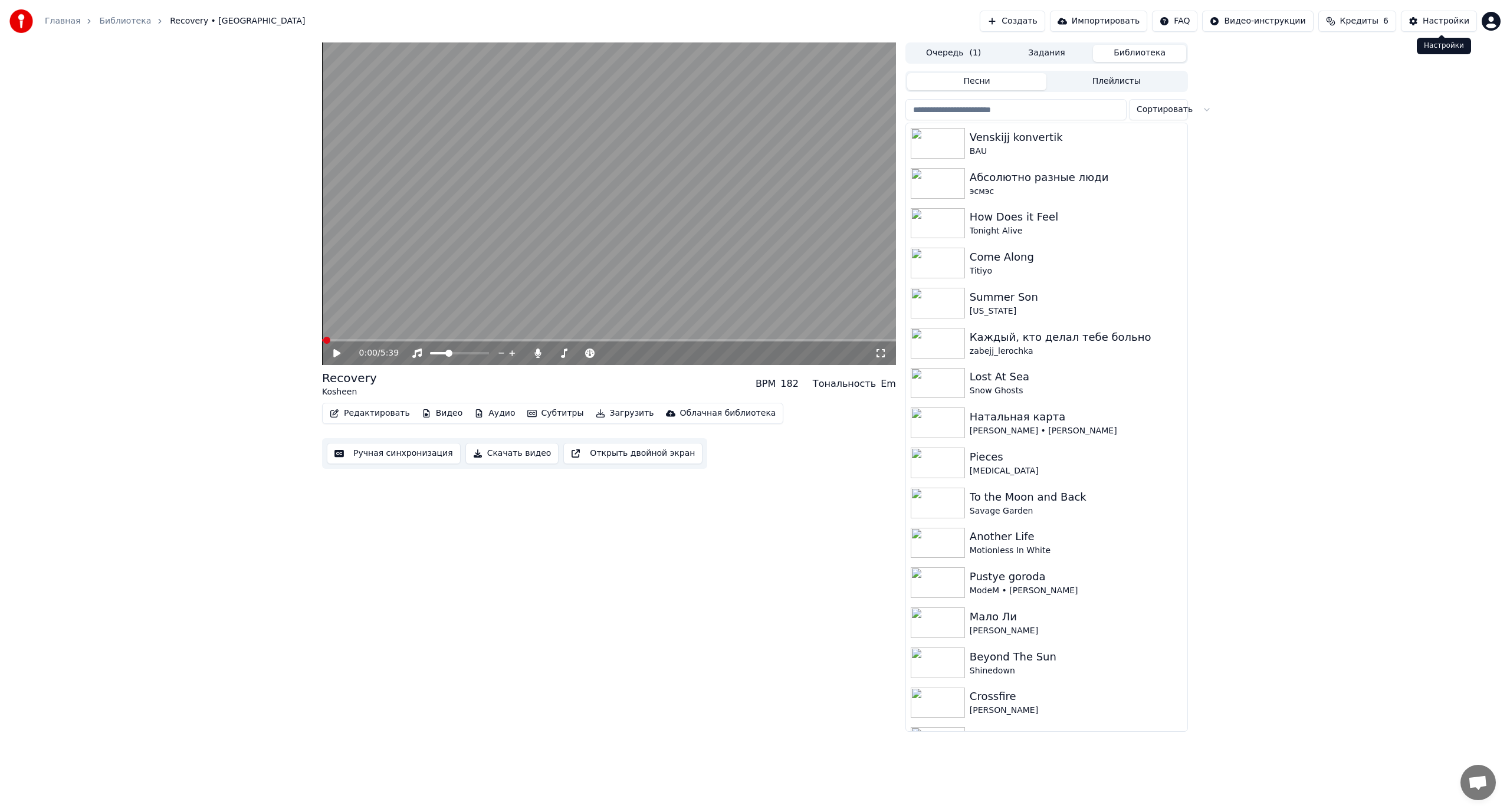
click at [1494, 21] on html "Главная Библиотека Recovery • Kosheen Создать Импортировать FAQ Видео-инструкци…" at bounding box center [755, 406] width 1510 height 812
click at [1406, 130] on span "Выйти" at bounding box center [1409, 136] width 27 height 12
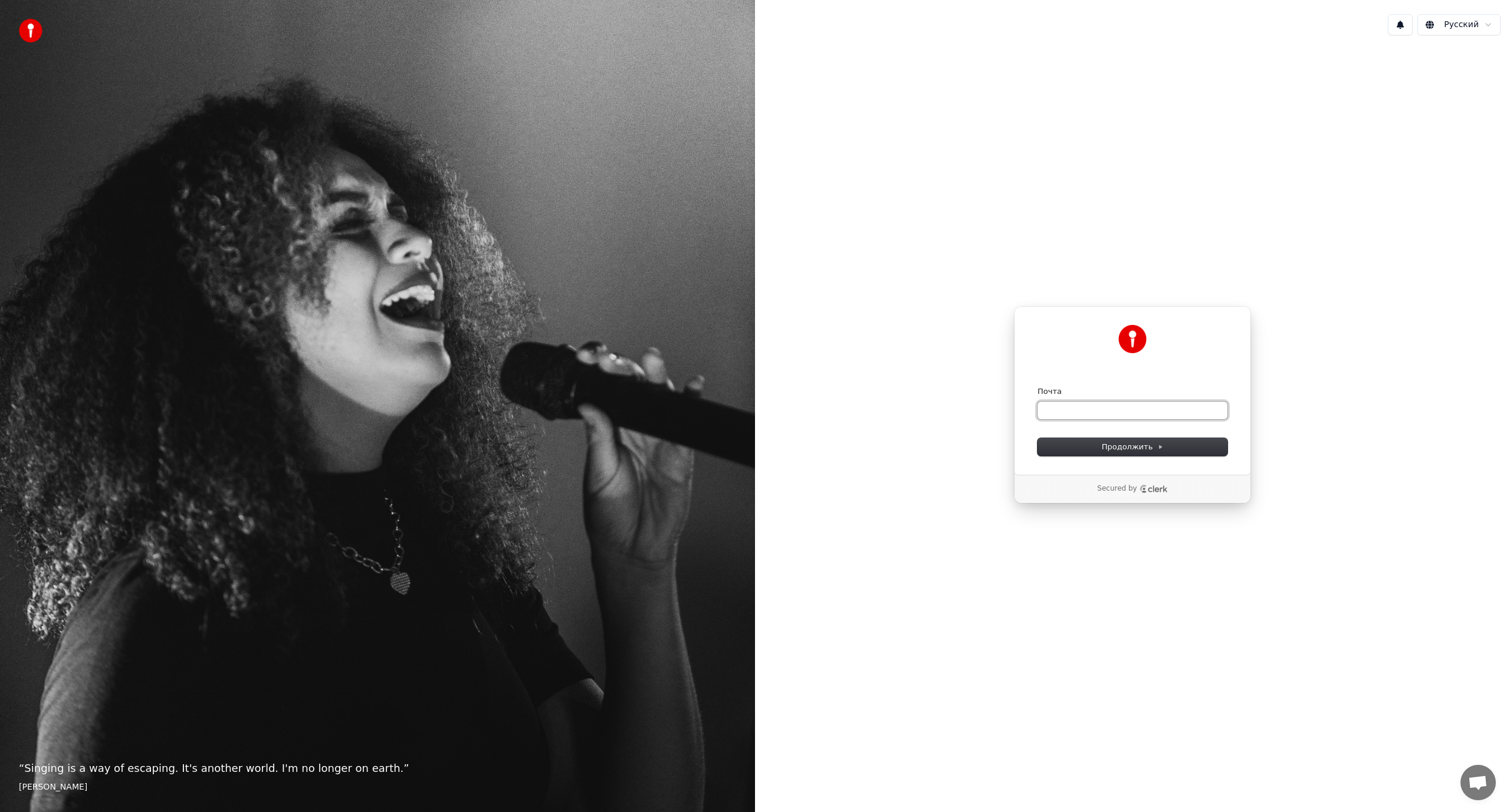
click at [1093, 403] on input "Почта" at bounding box center [1132, 410] width 190 height 18
click at [1117, 443] on span "Продолжить" at bounding box center [1133, 447] width 62 height 11
click at [1110, 441] on span "Продолжить" at bounding box center [1133, 447] width 62 height 11
type input "**********"
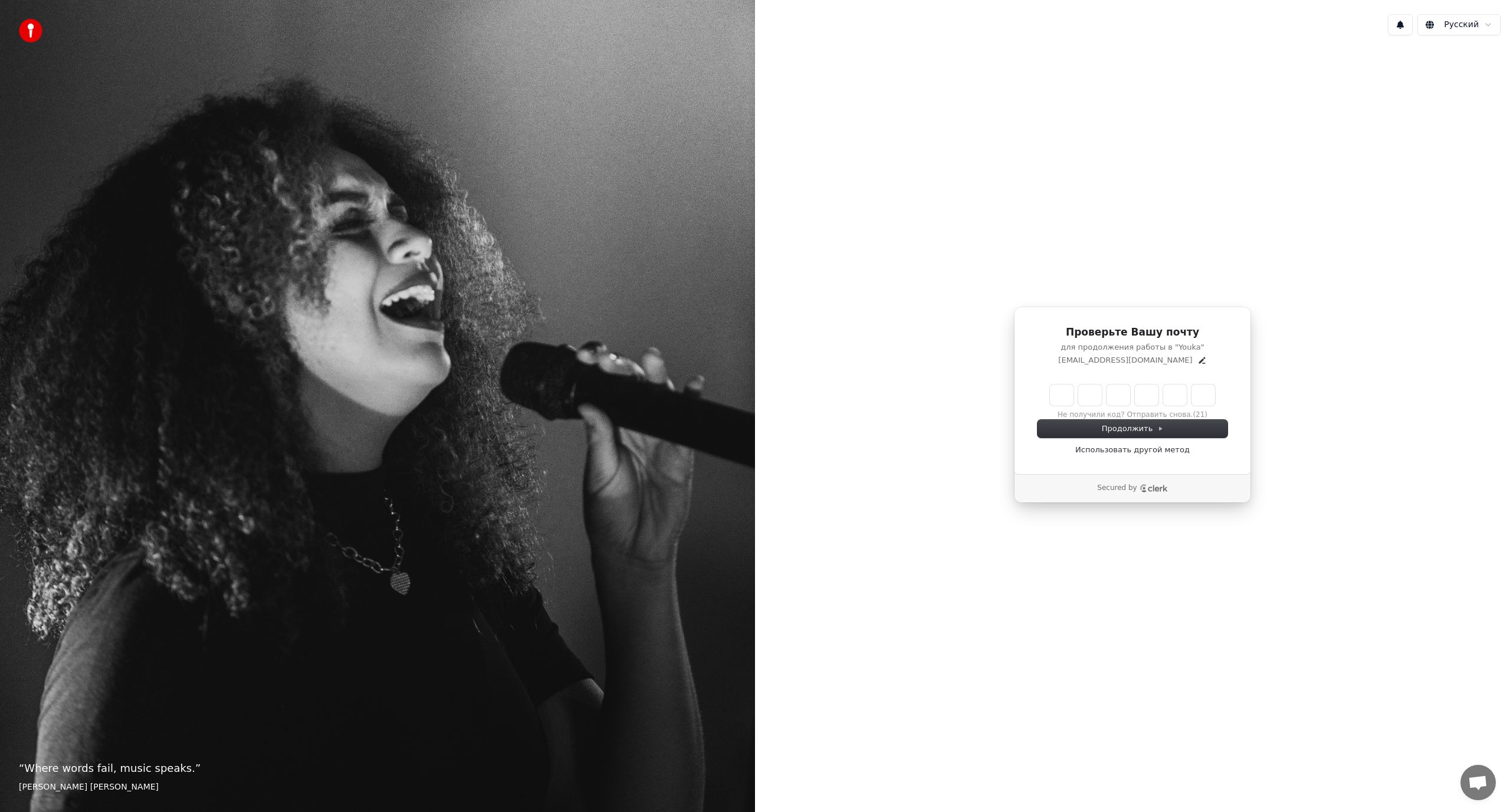
click at [1067, 392] on input "Enter verification code" at bounding box center [1132, 396] width 165 height 21
paste input "******"
type input "******"
